Goal: Find specific page/section: Find specific page/section

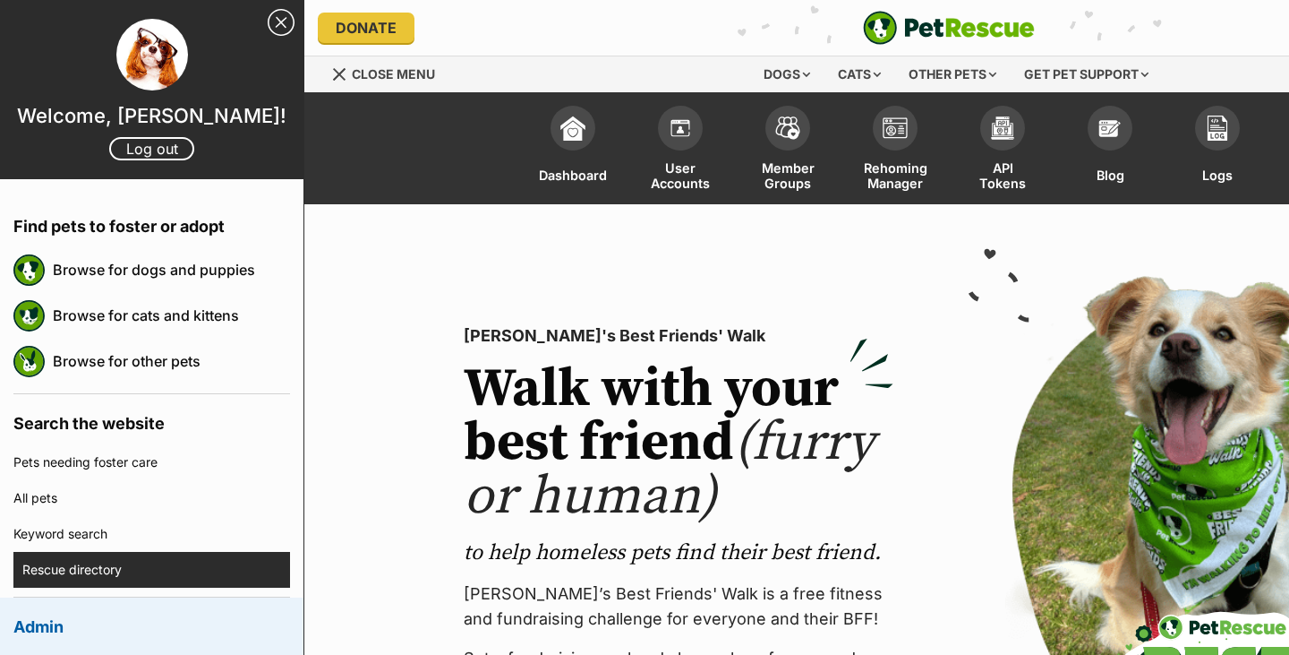
click at [80, 560] on link "Rescue directory" at bounding box center [156, 570] width 268 height 36
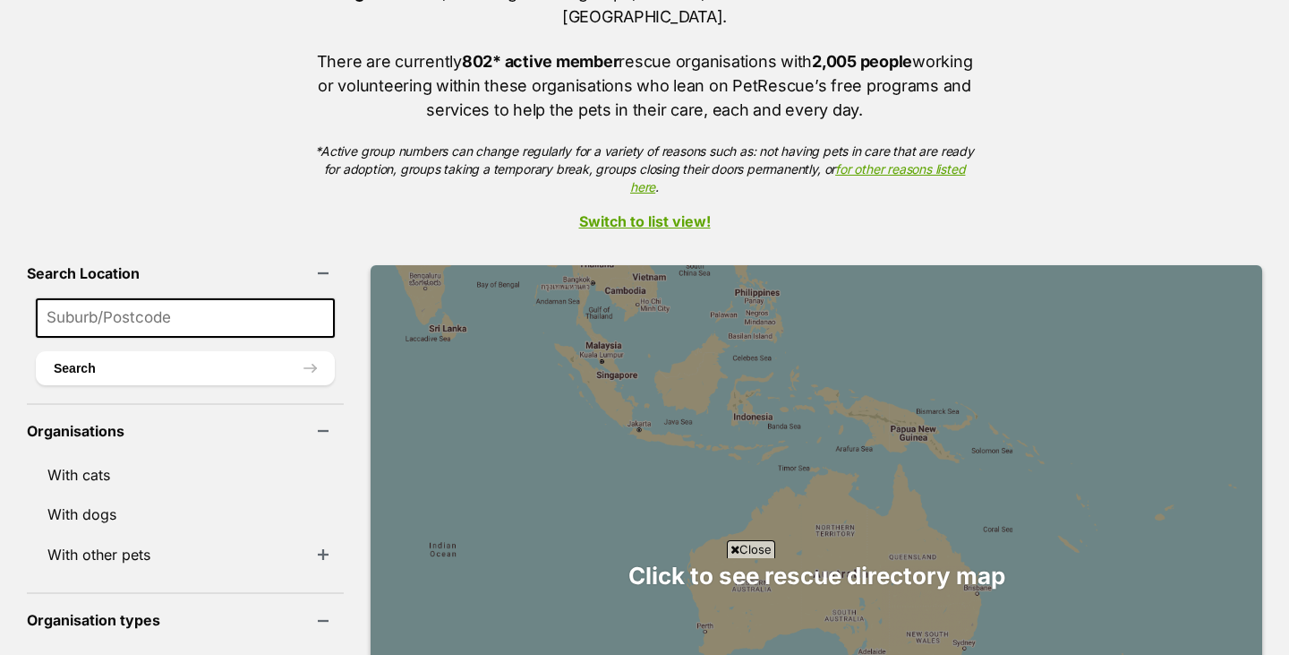
click at [642, 213] on link "Switch to list view!" at bounding box center [644, 221] width 1289 height 16
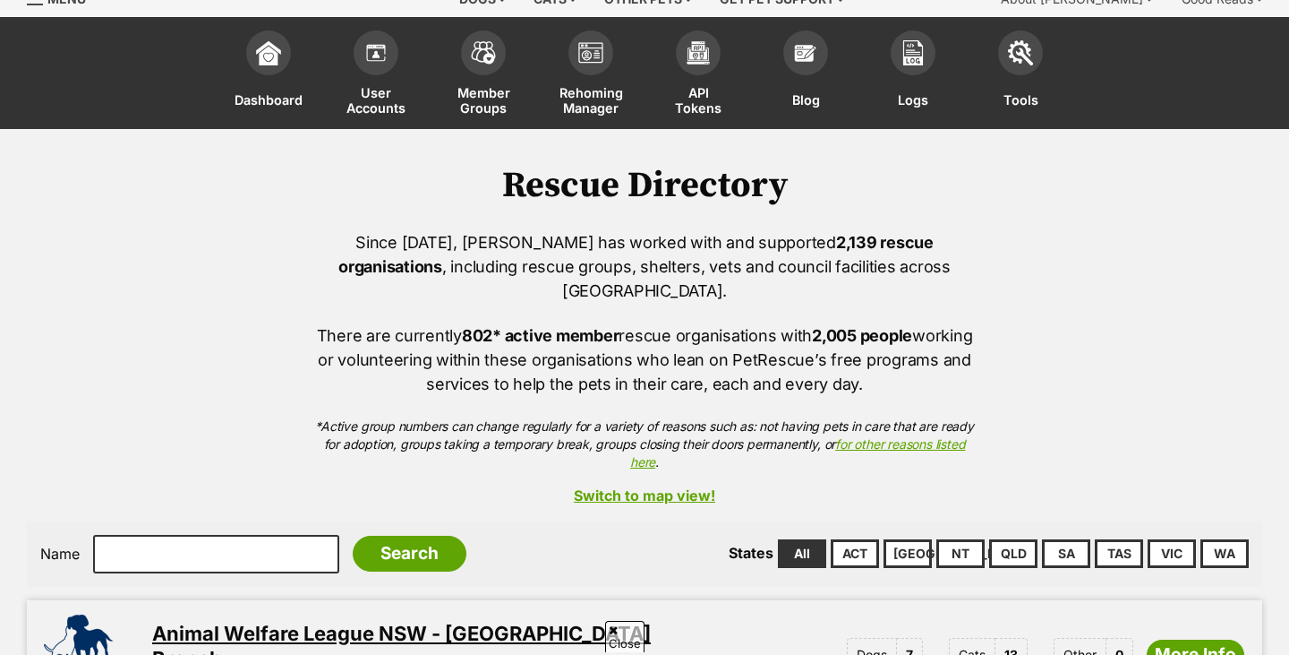
scroll to position [110, 0]
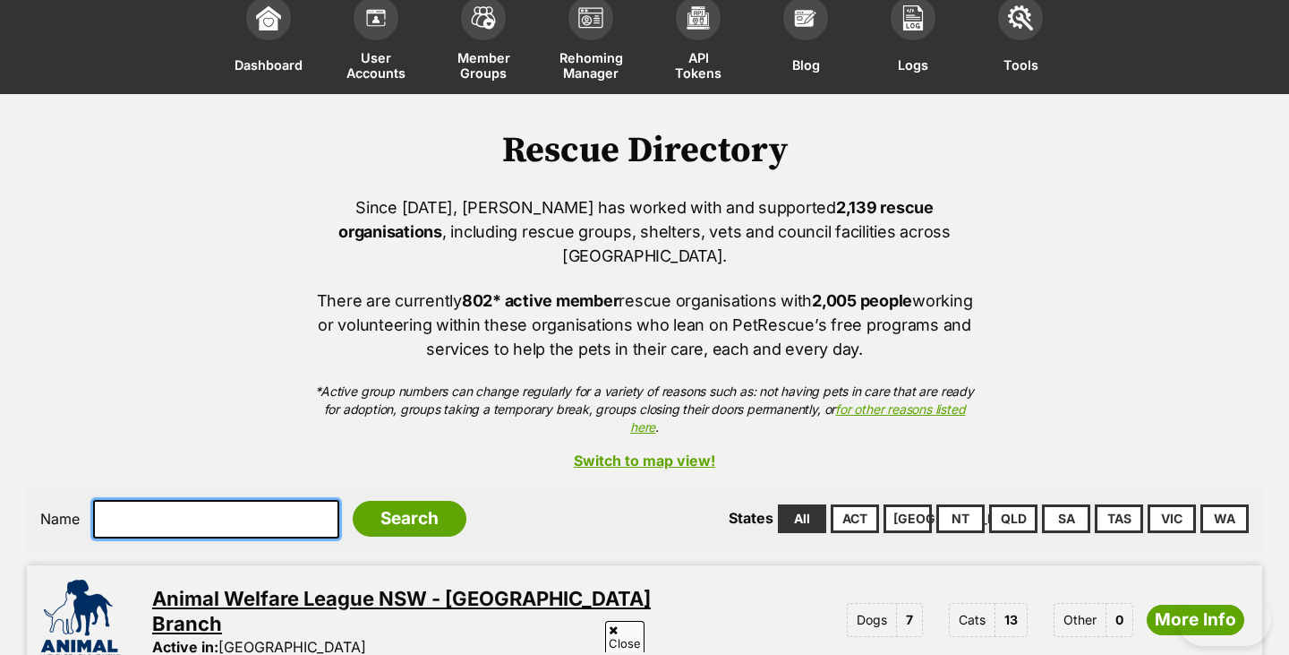
click at [155, 500] on input "text" at bounding box center [216, 519] width 246 height 38
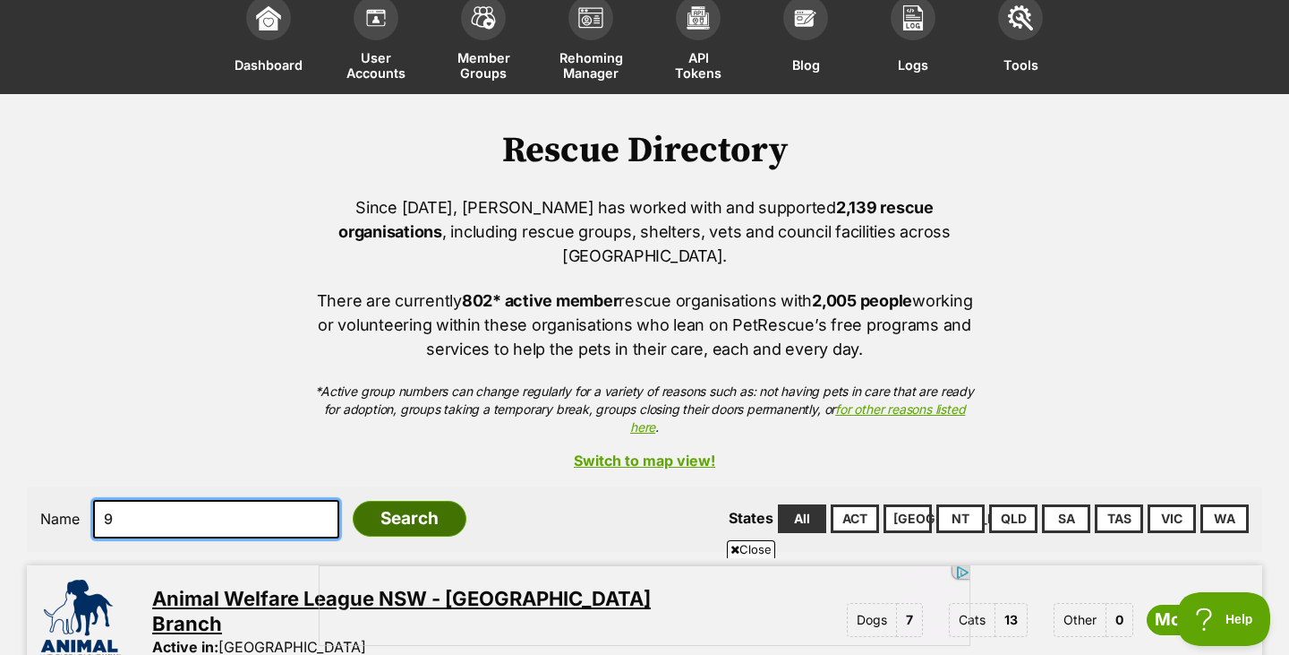
type input "9"
click at [353, 501] on input "Search" at bounding box center [410, 519] width 114 height 36
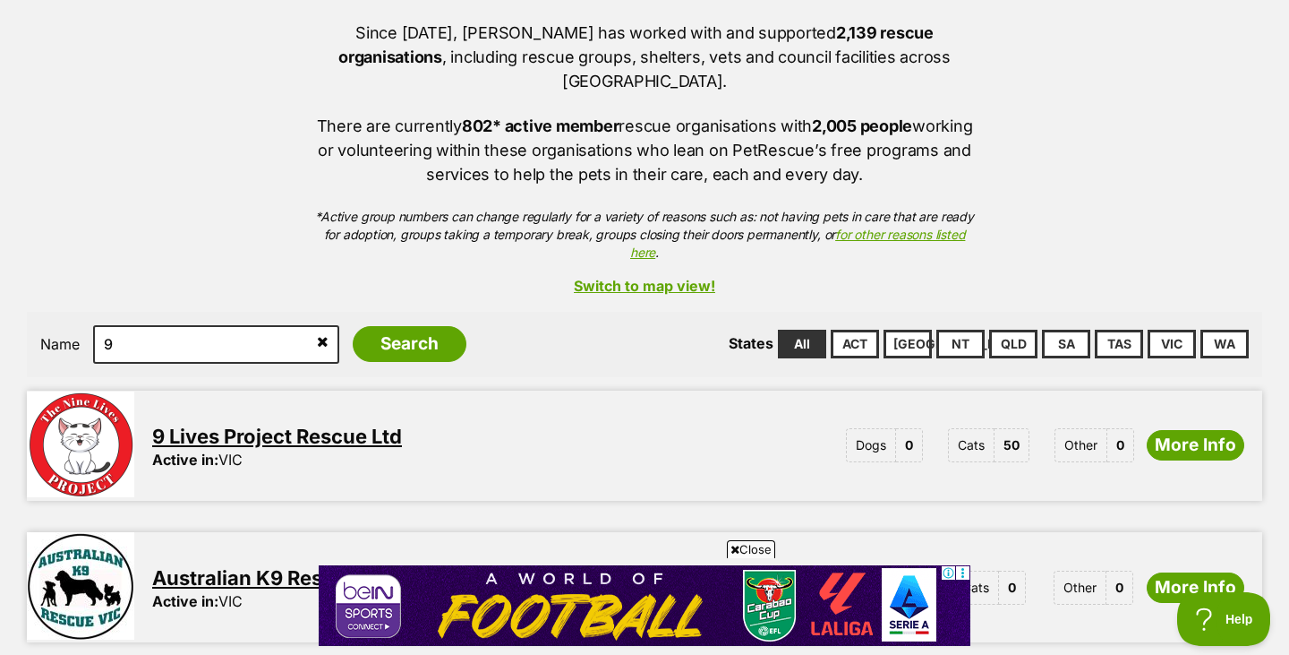
click at [292, 424] on link "9 Lives Project Rescue Ltd" at bounding box center [277, 435] width 250 height 23
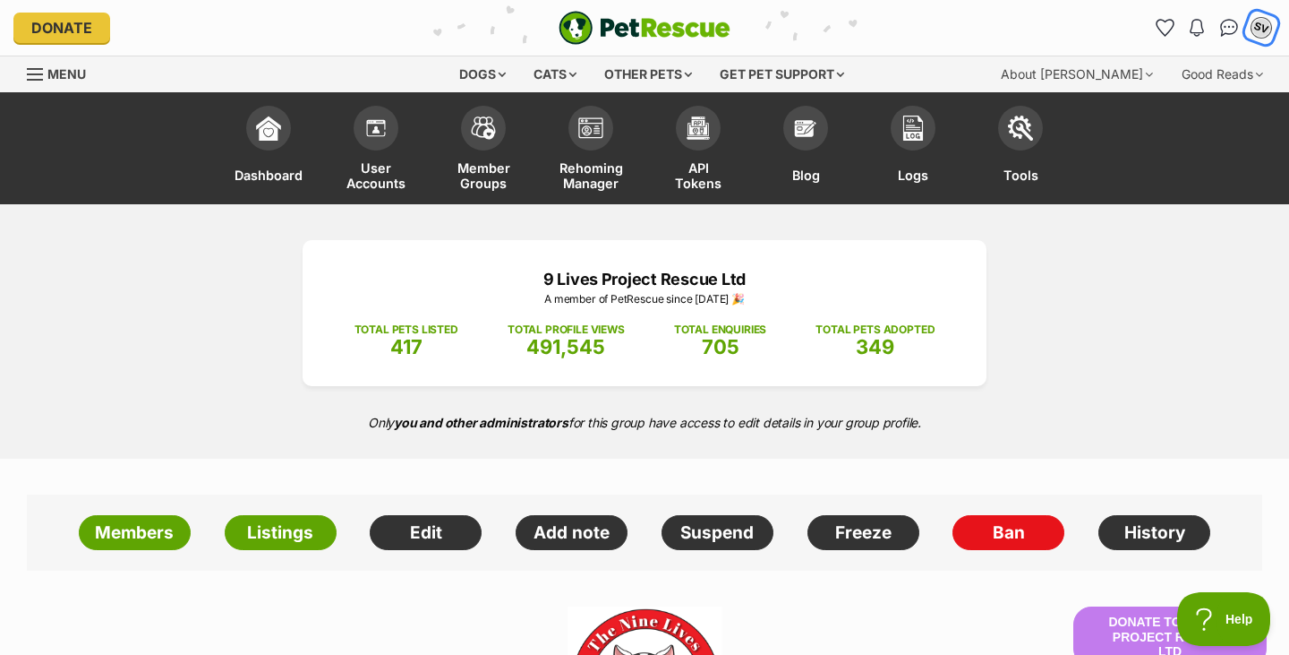
click at [1256, 33] on div "SV" at bounding box center [1261, 27] width 23 height 23
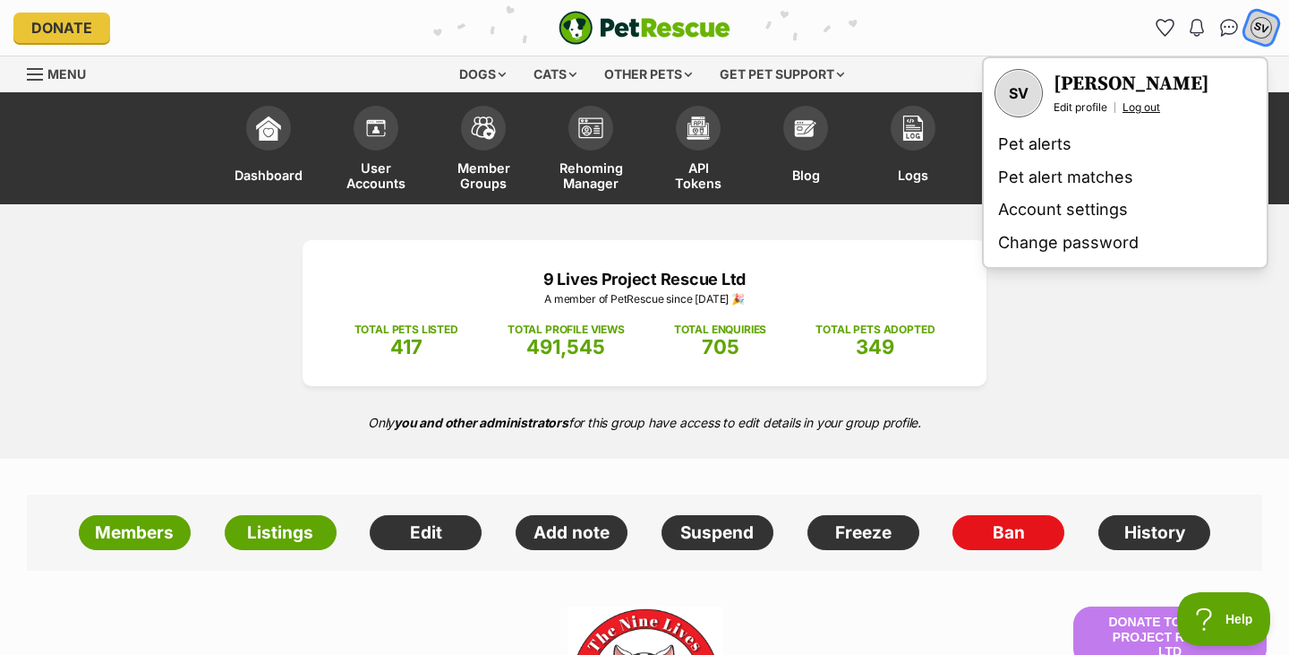
click at [1144, 107] on link "Log out" at bounding box center [1142, 107] width 38 height 14
